Goal: Task Accomplishment & Management: Manage account settings

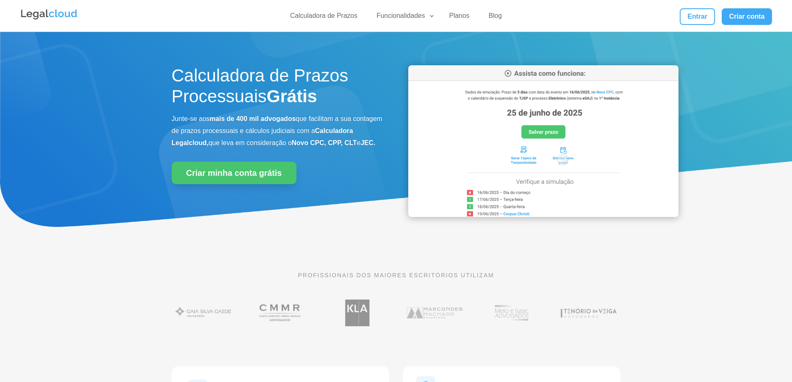
click at [688, 14] on link "Entrar" at bounding box center [697, 16] width 35 height 17
click at [605, 22] on div "Entrar Criar conta" at bounding box center [678, 16] width 188 height 17
click at [695, 18] on link "Entrar" at bounding box center [697, 16] width 35 height 17
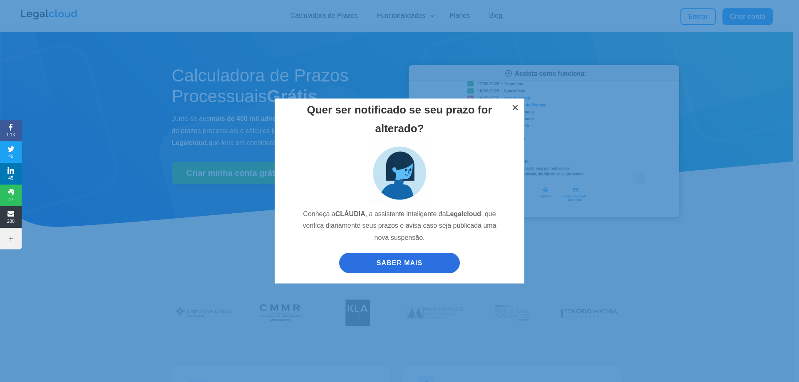
click at [512, 106] on button "×" at bounding box center [515, 108] width 18 height 18
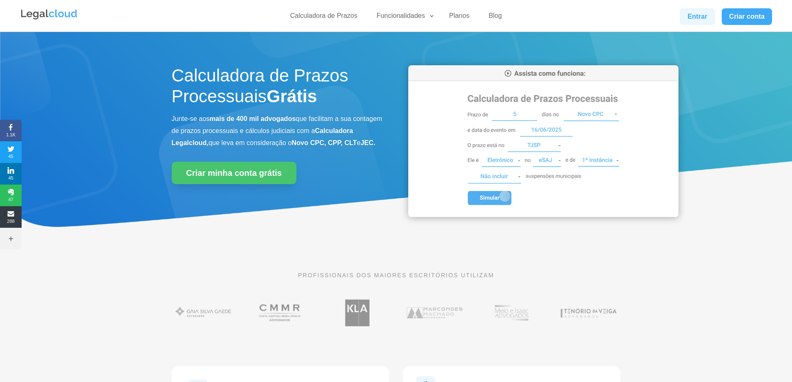
click at [691, 20] on link "Entrar" at bounding box center [697, 16] width 35 height 17
